Goal: Obtain resource: Obtain resource

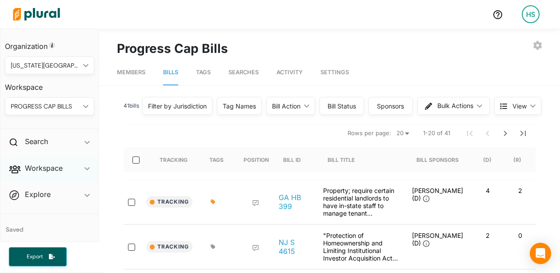
click at [56, 181] on div "Workspace ic_keyboard_arrow_down" at bounding box center [49, 170] width 98 height 24
click at [36, 204] on h4 "Bills" at bounding box center [52, 200] width 76 height 8
click at [186, 106] on div "Filter by Jurisdiction" at bounding box center [177, 105] width 59 height 9
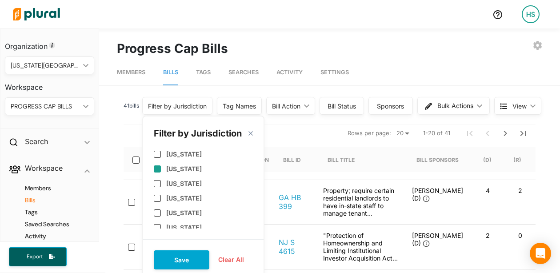
click at [176, 171] on label "[US_STATE]" at bounding box center [184, 169] width 36 height 8
checkbox input "true"
click at [180, 256] on button "Save" at bounding box center [182, 259] width 56 height 19
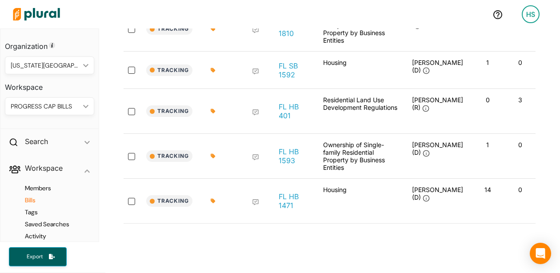
scroll to position [172, 0]
click at [283, 110] on link "FL HB 401" at bounding box center [294, 112] width 30 height 18
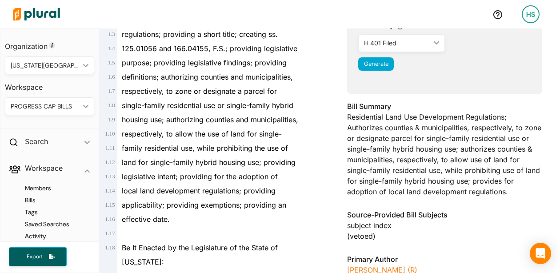
scroll to position [221, 0]
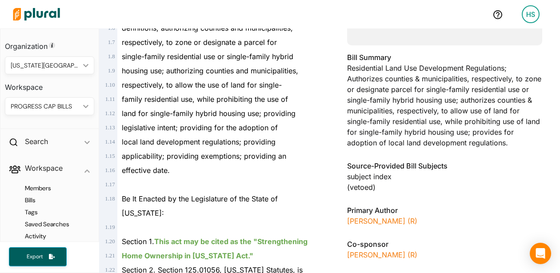
click at [383, 18] on span "Generate" at bounding box center [376, 15] width 24 height 7
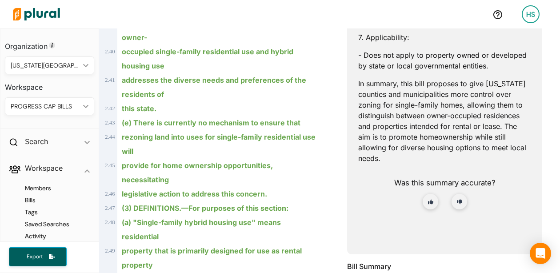
scroll to position [810, 0]
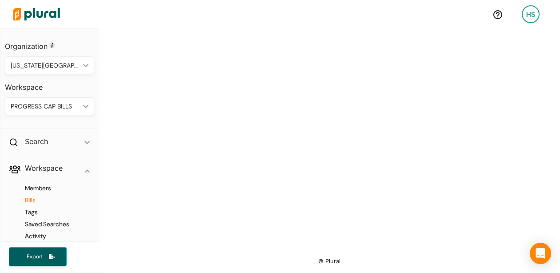
click at [32, 204] on h4 "Bills" at bounding box center [52, 200] width 76 height 8
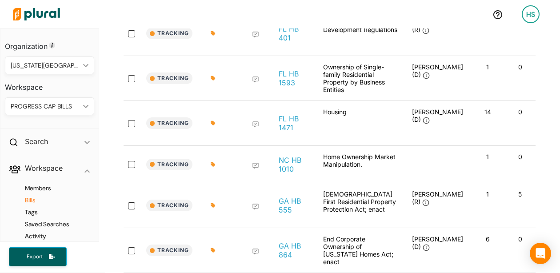
scroll to position [810, 0]
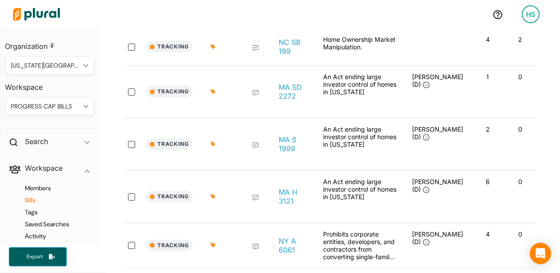
click at [32, 204] on h4 "Bills" at bounding box center [52, 200] width 76 height 8
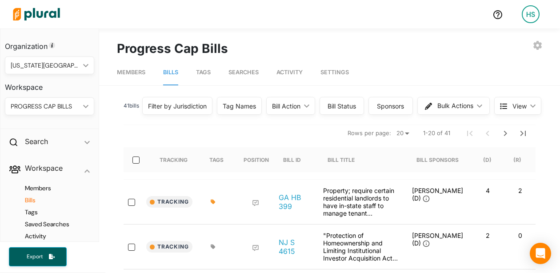
click at [173, 108] on div "Filter by Jurisdiction" at bounding box center [177, 105] width 59 height 9
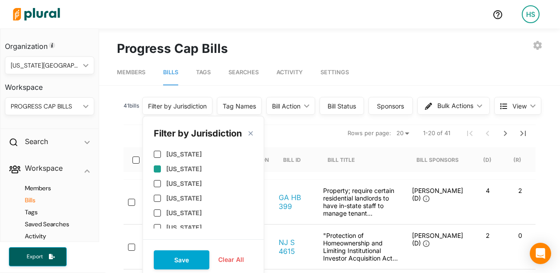
click at [172, 168] on label "[US_STATE]" at bounding box center [184, 169] width 36 height 8
checkbox input "true"
click at [180, 262] on button "Save" at bounding box center [182, 259] width 56 height 19
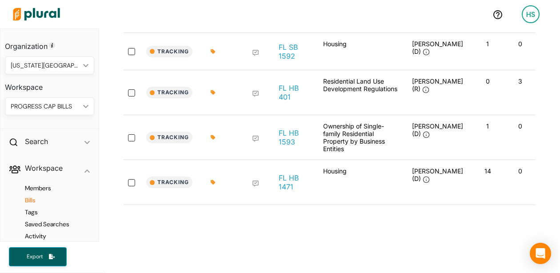
scroll to position [208, 0]
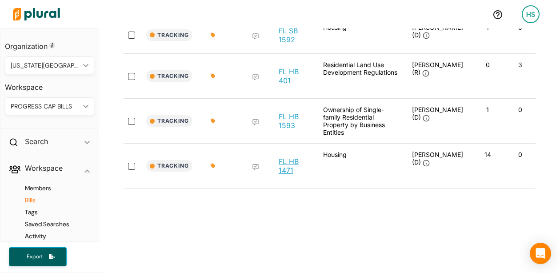
click at [290, 169] on link "FL HB 1471" at bounding box center [294, 166] width 30 height 18
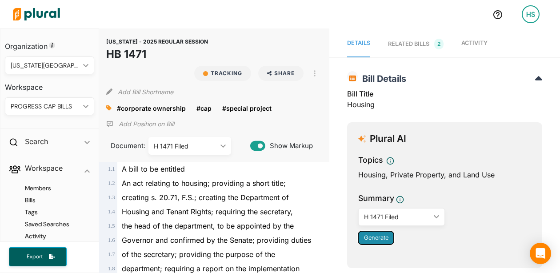
click at [373, 241] on span "Generate" at bounding box center [376, 237] width 24 height 7
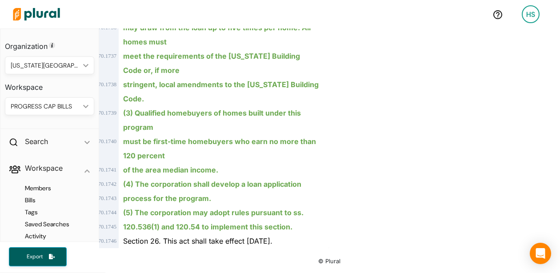
scroll to position [446, 0]
